Goal: Task Accomplishment & Management: Check status

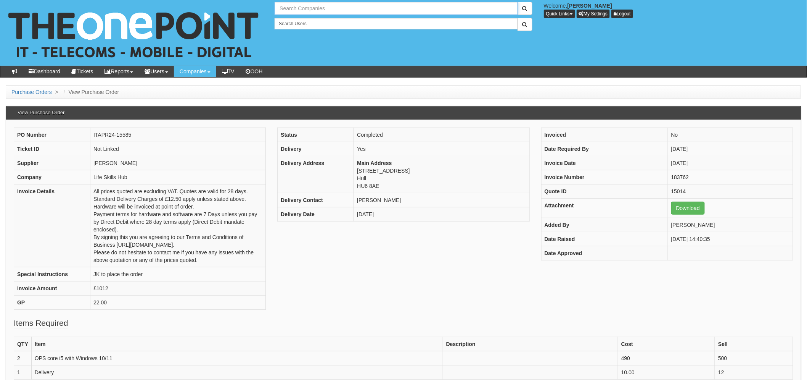
click at [301, 10] on input "text" at bounding box center [396, 8] width 243 height 13
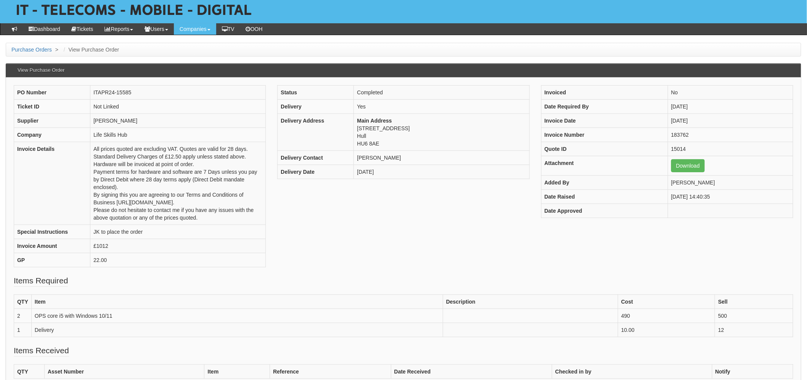
type input "Search Companies"
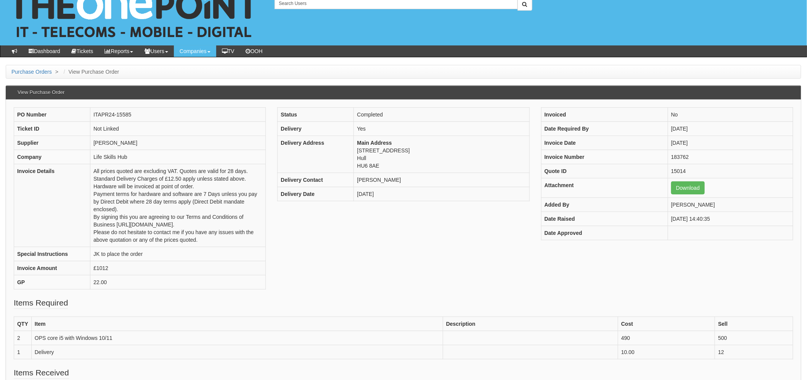
scroll to position [0, 0]
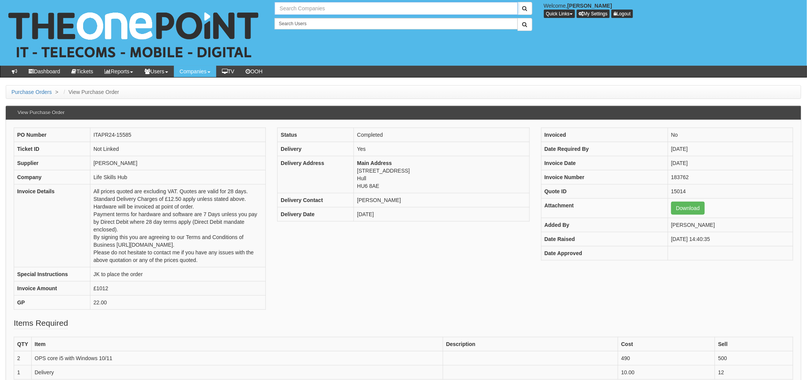
click at [311, 9] on input "text" at bounding box center [396, 8] width 243 height 13
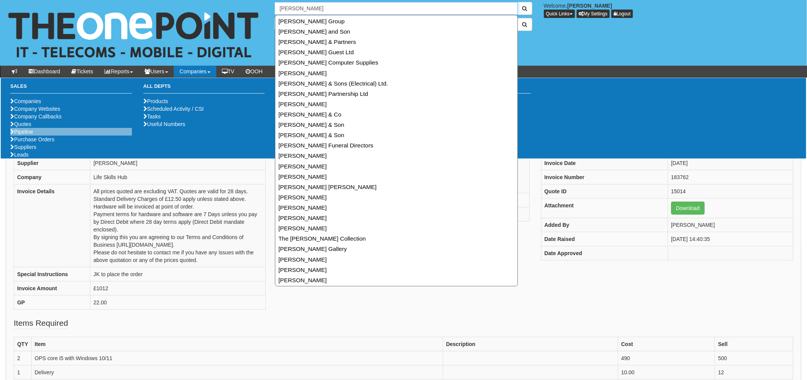
type input "[PERSON_NAME]"
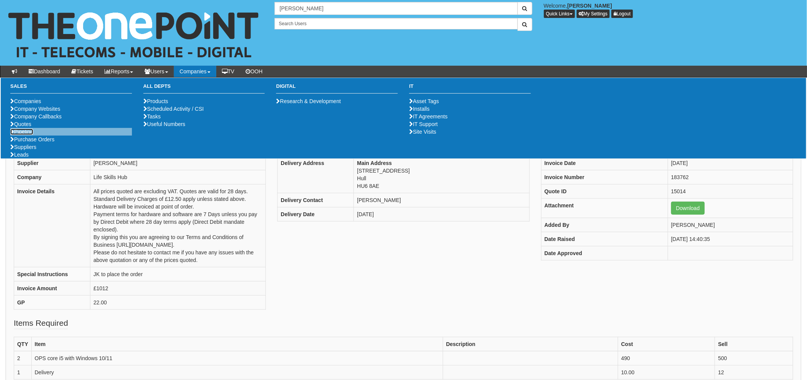
click at [24, 135] on link "Pipeline" at bounding box center [21, 132] width 23 height 6
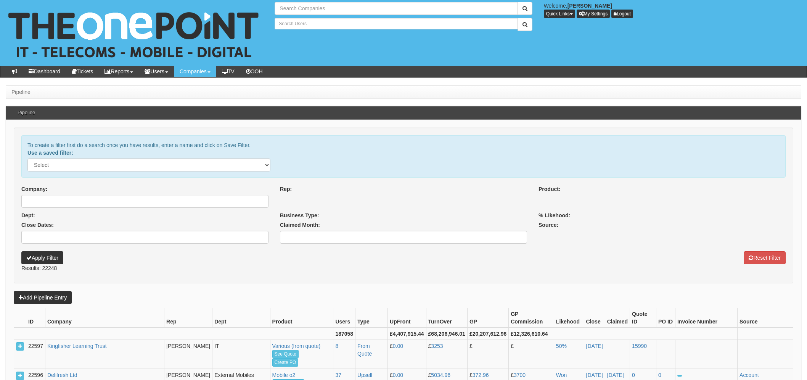
select select
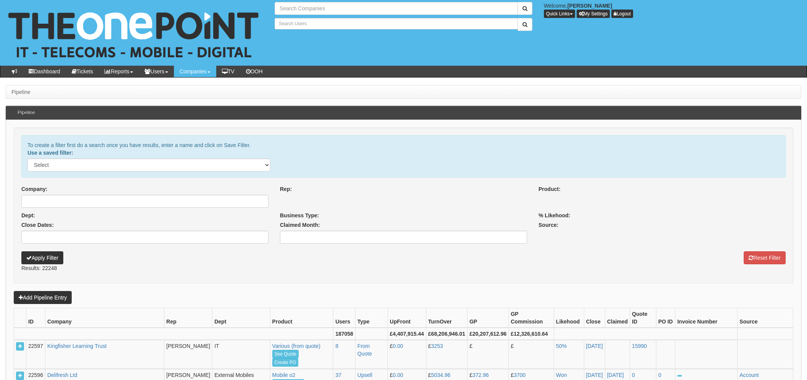
select select
type input "Search Companies"
type input "Search Users"
click at [89, 201] on input "Company:" at bounding box center [144, 201] width 247 height 13
select select
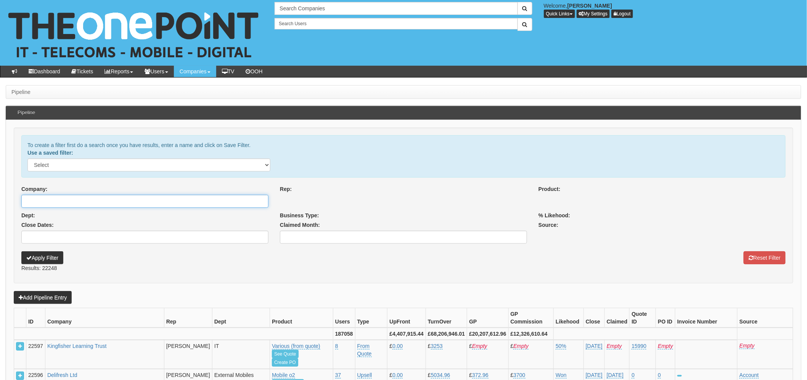
select select
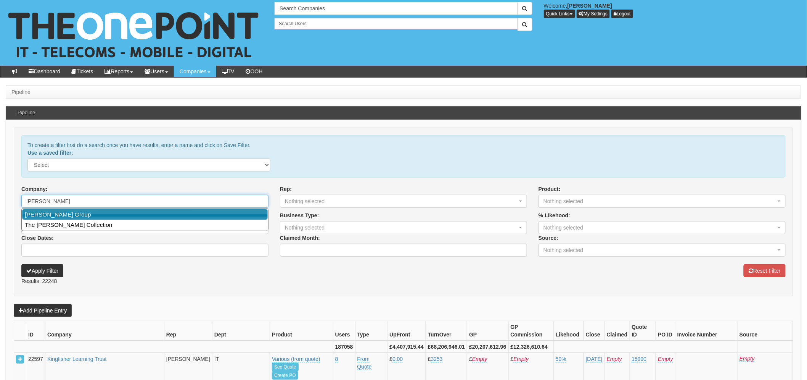
click at [77, 212] on link "John Good Group" at bounding box center [145, 214] width 246 height 11
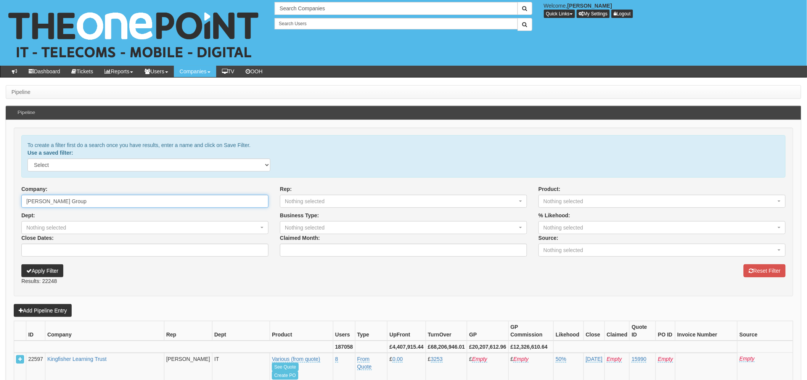
type input "John Good Group"
click at [56, 265] on button "Apply Filter" at bounding box center [42, 270] width 42 height 13
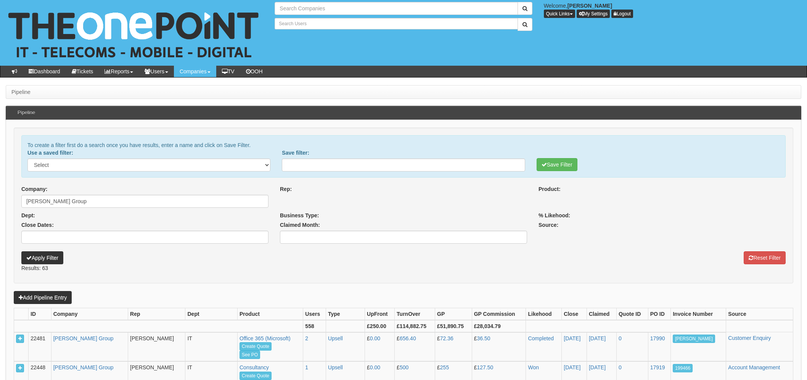
select select
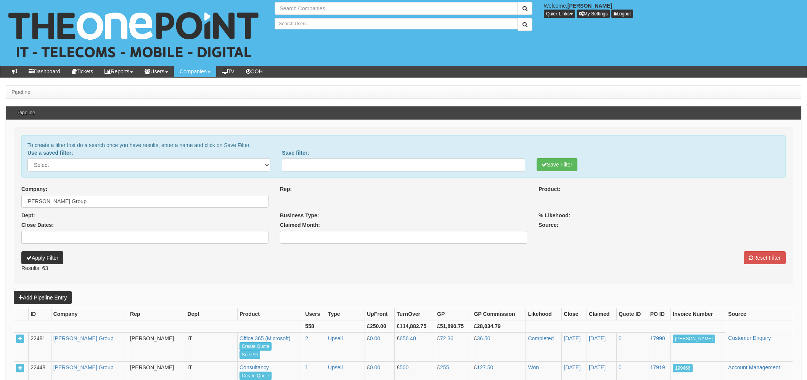
select select
type input "Search Companies"
type input "Search Users"
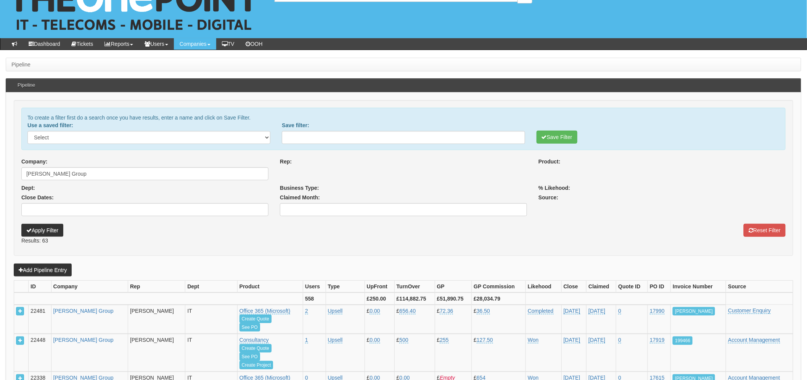
select select
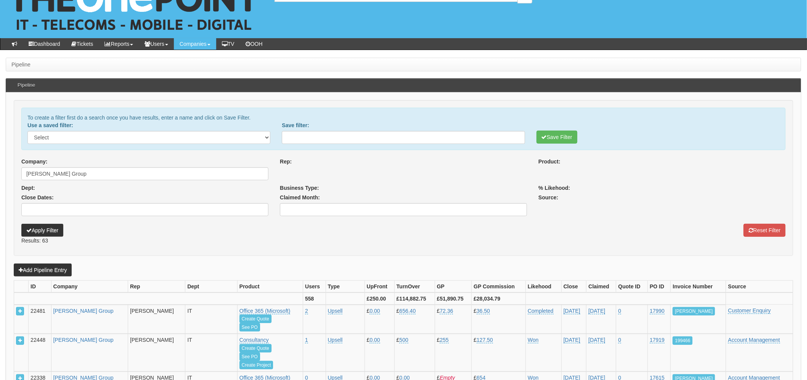
select select
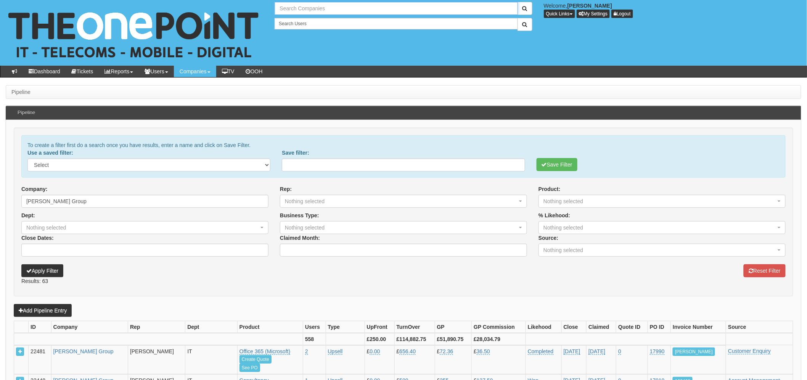
click at [303, 10] on input "text" at bounding box center [396, 8] width 243 height 13
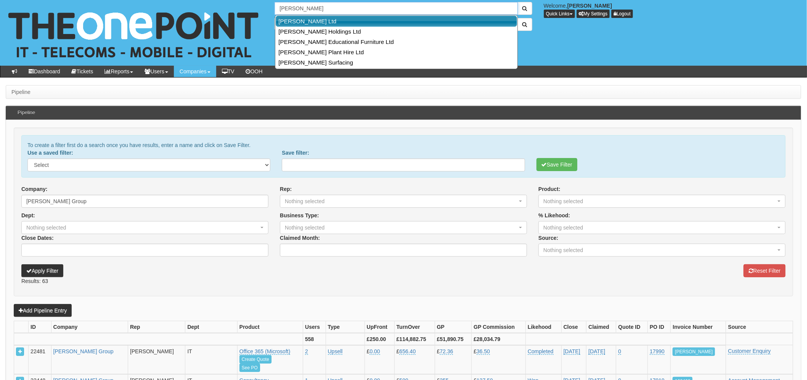
click at [329, 20] on link "Sangwin Ltd" at bounding box center [397, 21] width 242 height 11
type input "Sangwin Ltd"
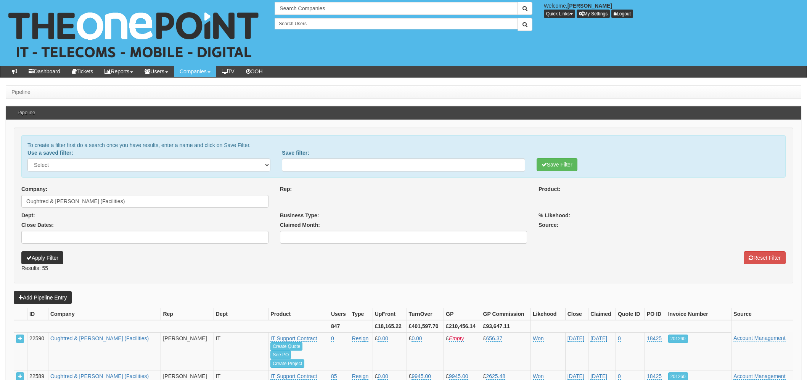
select select
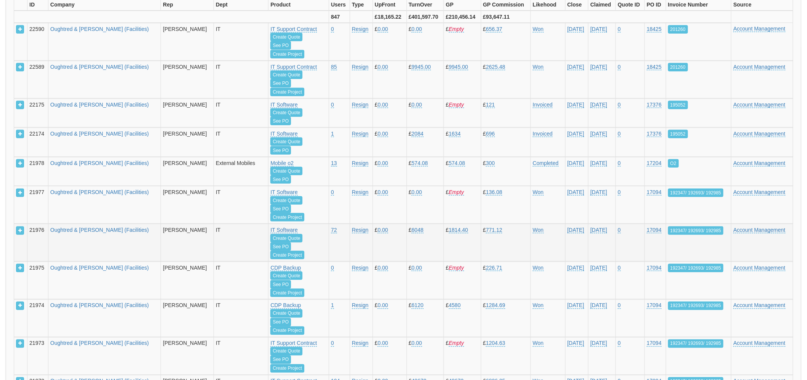
select select
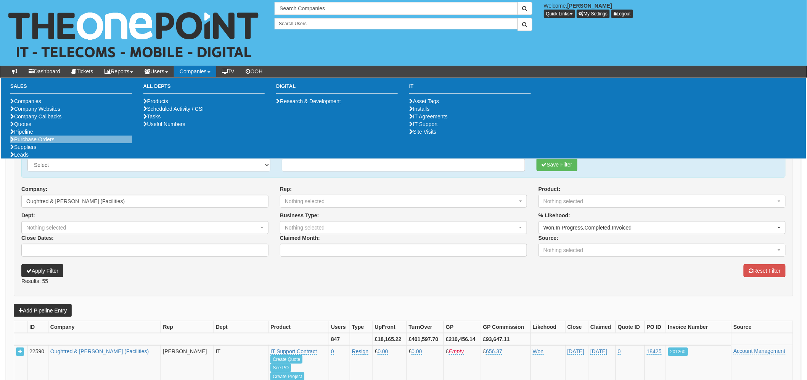
click at [23, 143] on li "Purchase Orders" at bounding box center [71, 139] width 122 height 8
click at [42, 142] on link "Purchase Orders" at bounding box center [32, 139] width 44 height 6
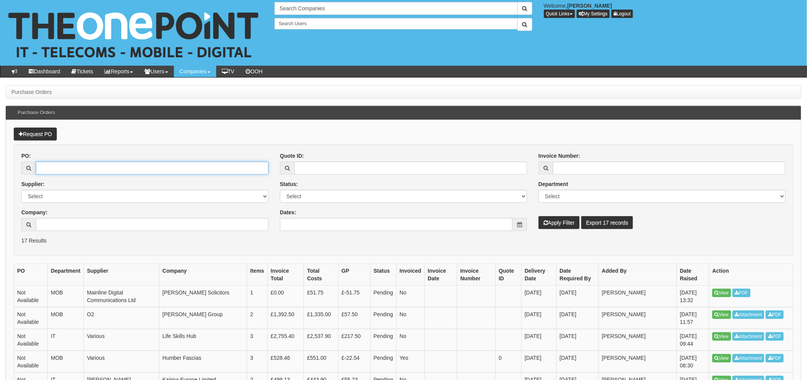
click at [97, 167] on input "PO:" at bounding box center [152, 167] width 233 height 13
type input "17615"
click at [559, 222] on button "Apply Filter" at bounding box center [559, 222] width 41 height 13
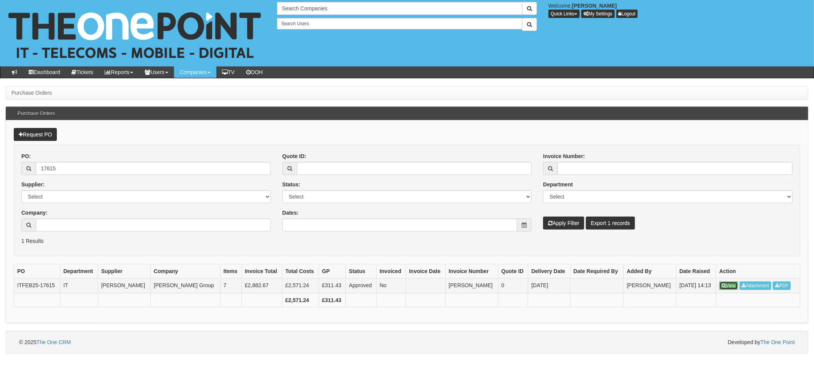
click at [730, 287] on link "View" at bounding box center [728, 285] width 19 height 8
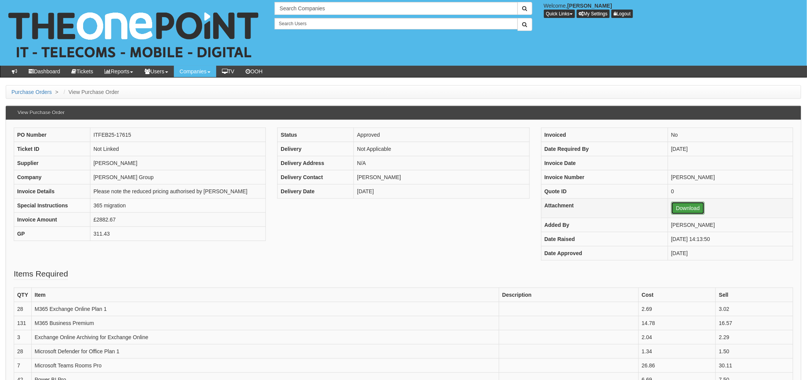
click at [672, 203] on link "Download" at bounding box center [689, 207] width 34 height 13
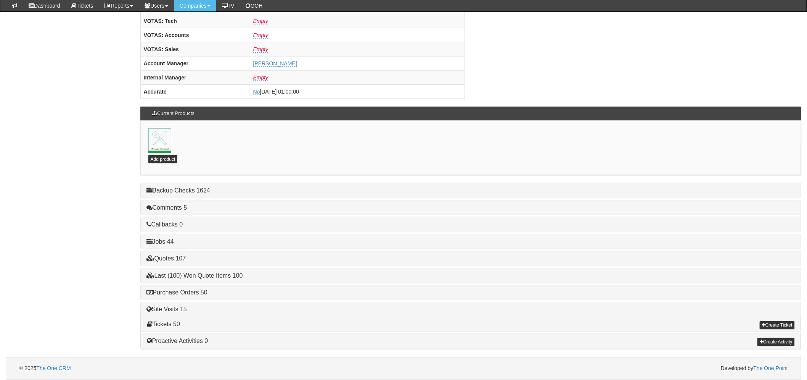
scroll to position [319, 0]
click at [200, 294] on link "Purchase Orders 50" at bounding box center [177, 292] width 61 height 6
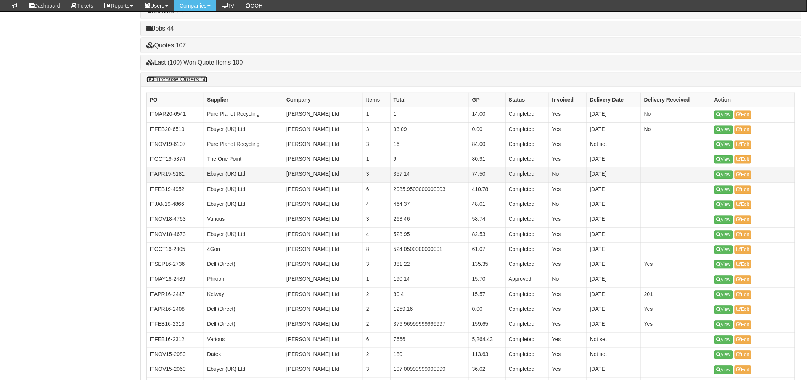
scroll to position [446, 0]
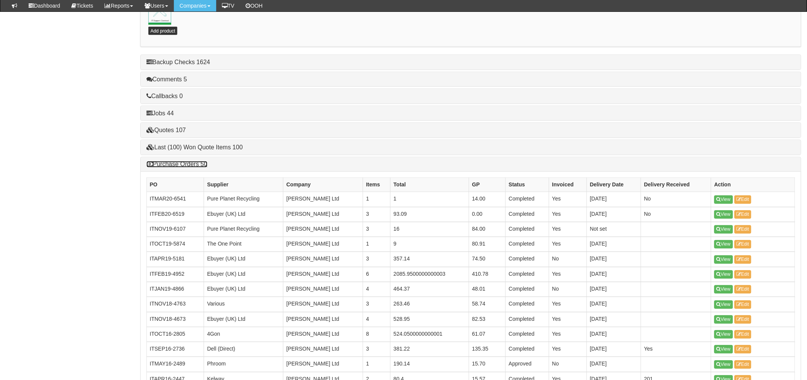
click at [197, 166] on link "Purchase Orders 50" at bounding box center [177, 164] width 61 height 6
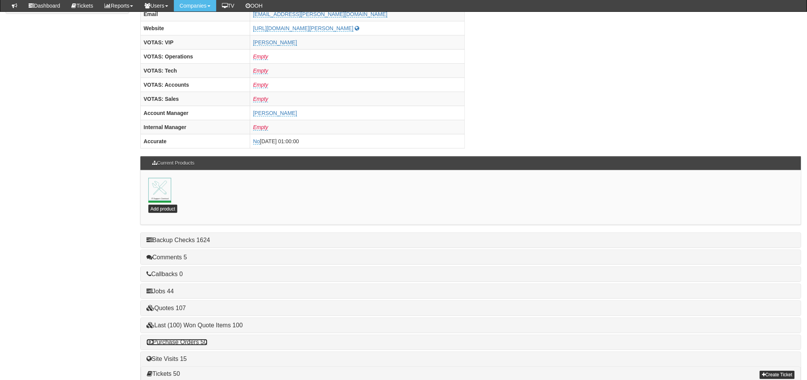
scroll to position [319, 0]
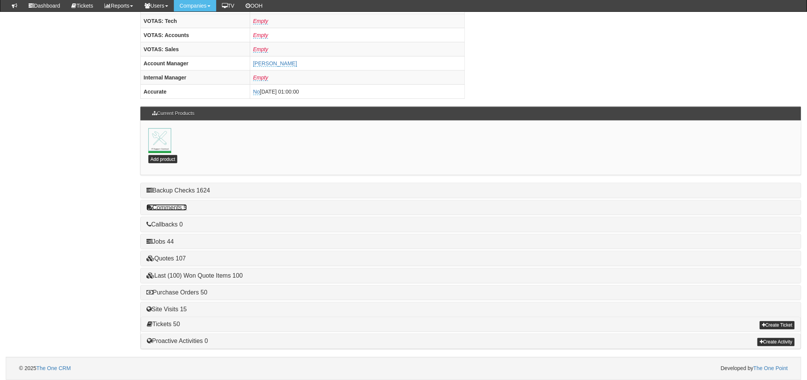
click at [186, 207] on link "Comments 5" at bounding box center [167, 207] width 41 height 6
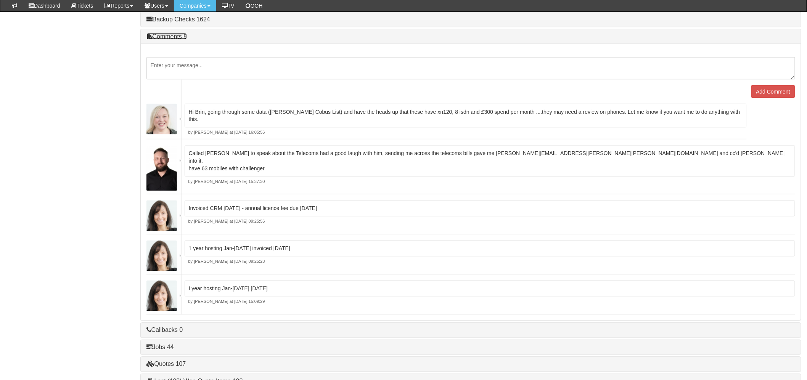
scroll to position [597, 0]
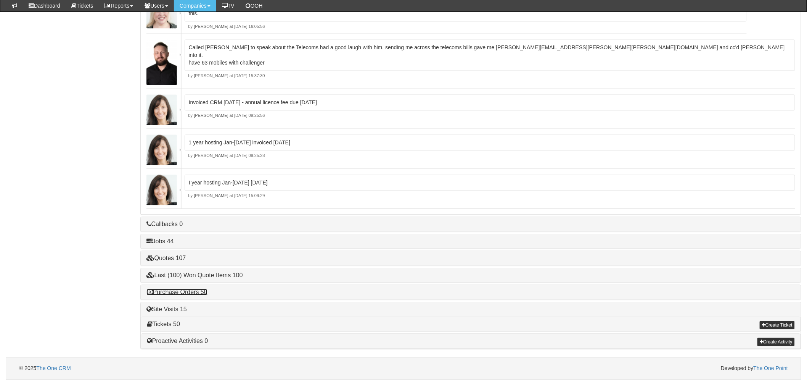
click at [189, 295] on link "Purchase Orders 50" at bounding box center [177, 292] width 61 height 6
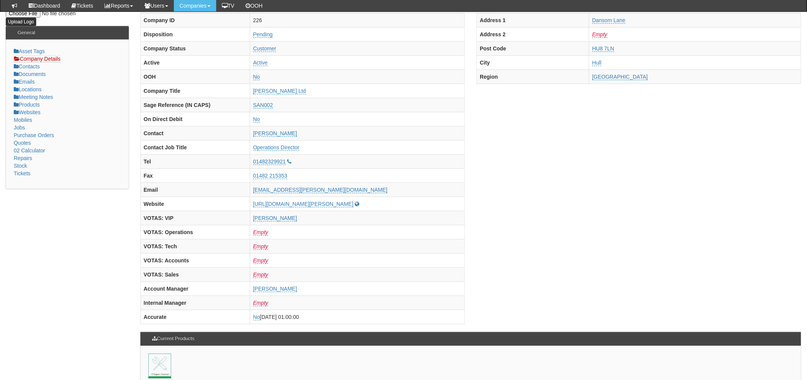
scroll to position [0, 0]
